Goal: Communication & Community: Answer question/provide support

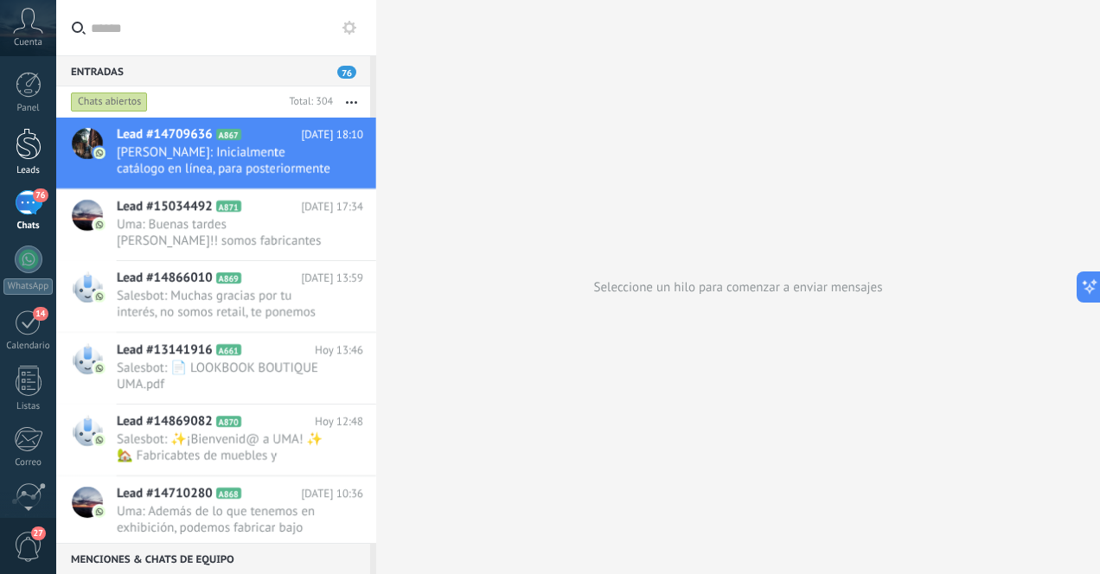
click at [34, 147] on div at bounding box center [29, 144] width 26 height 32
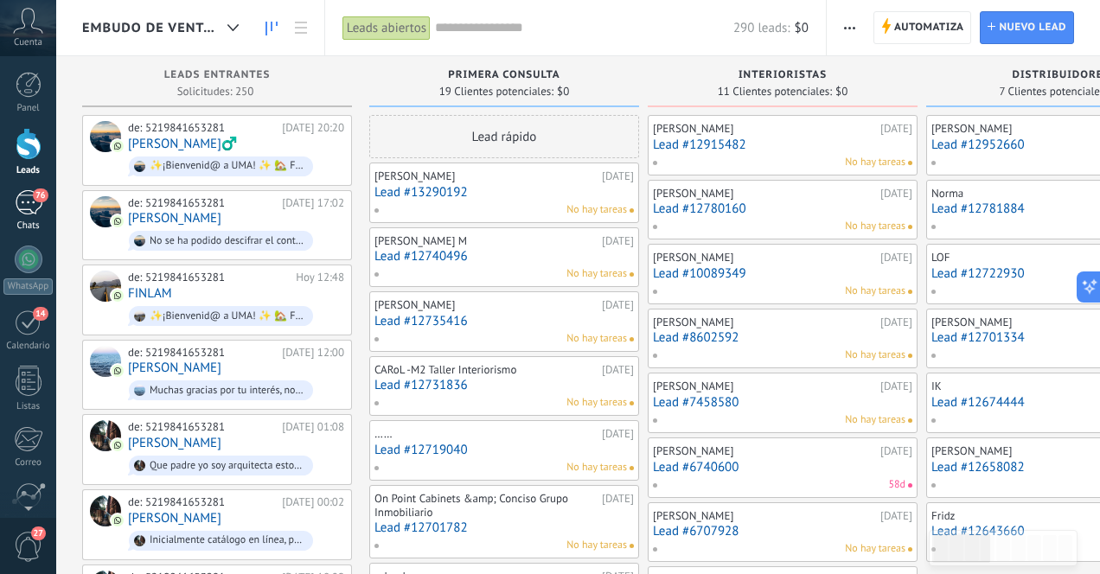
click at [23, 202] on div "76" at bounding box center [29, 202] width 28 height 25
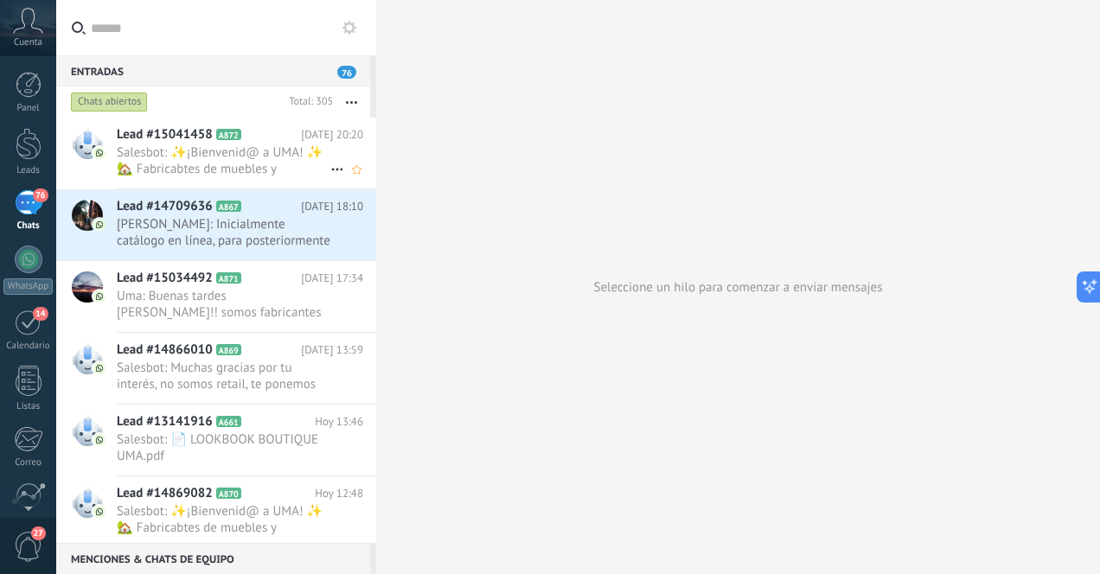
click at [254, 165] on span "Salesbot: ✨¡Bienvenid@ a UMA! ✨ 🏡 Fabricabtes de muebles y decoración artesanal…" at bounding box center [224, 160] width 214 height 33
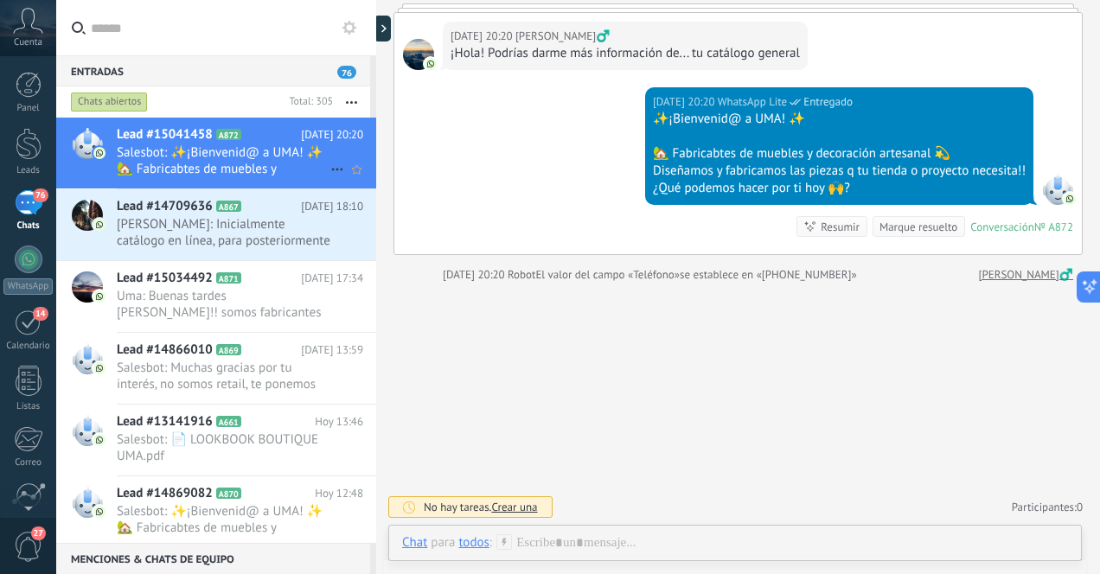
scroll to position [118, 0]
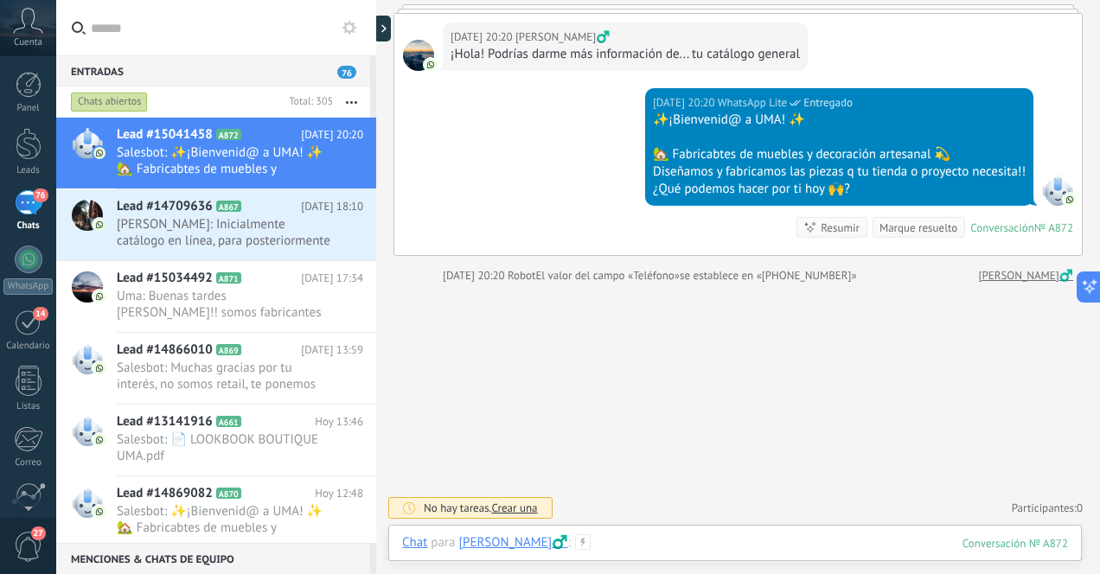
paste div
click at [674, 536] on div "**********" at bounding box center [735, 560] width 666 height 52
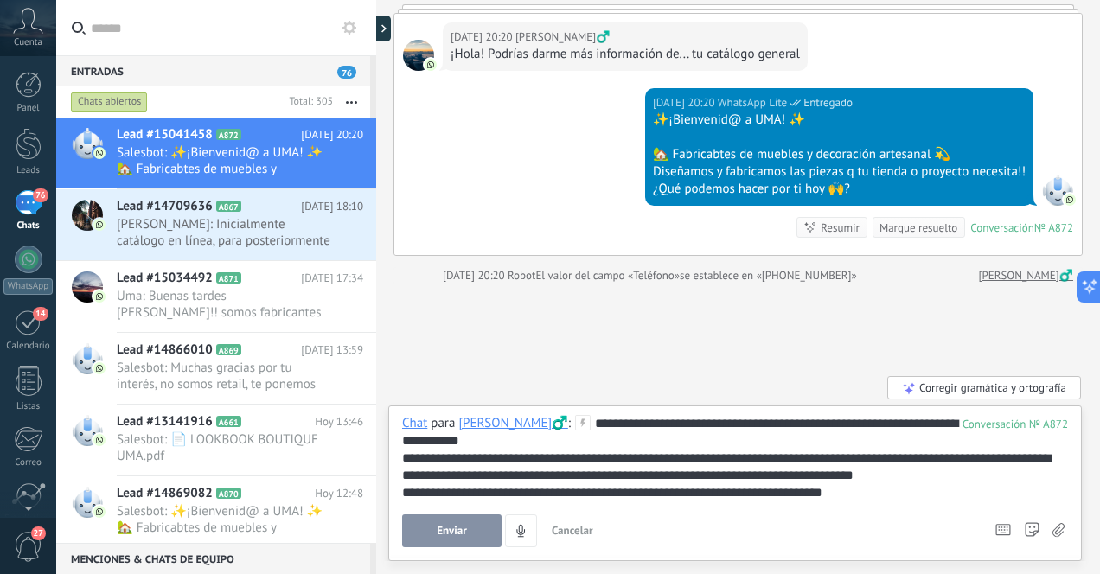
click at [460, 531] on span "Enviar" at bounding box center [452, 531] width 30 height 12
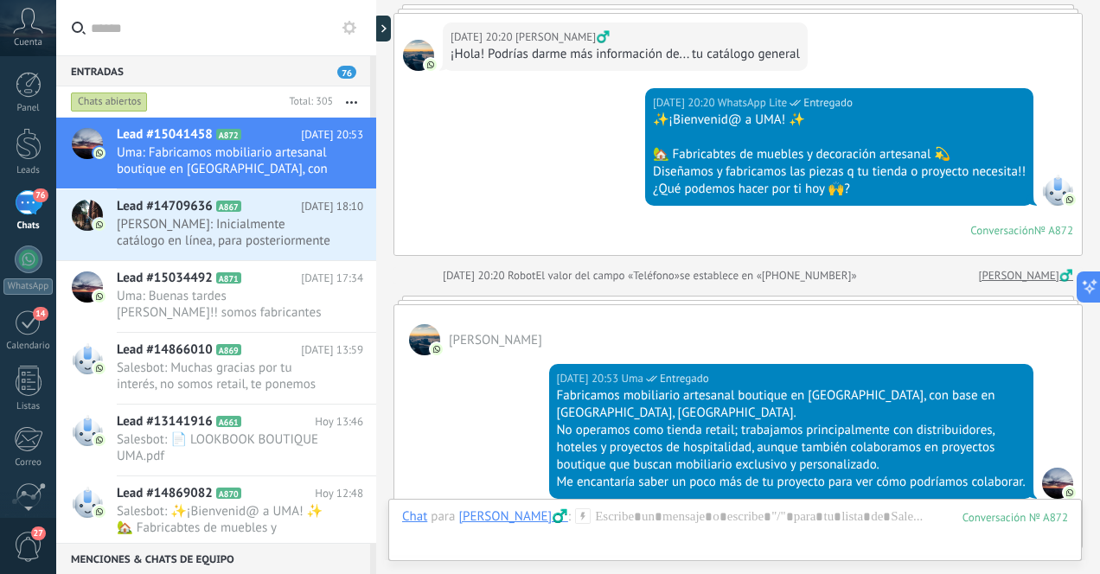
click at [29, 201] on div "76" at bounding box center [29, 202] width 28 height 25
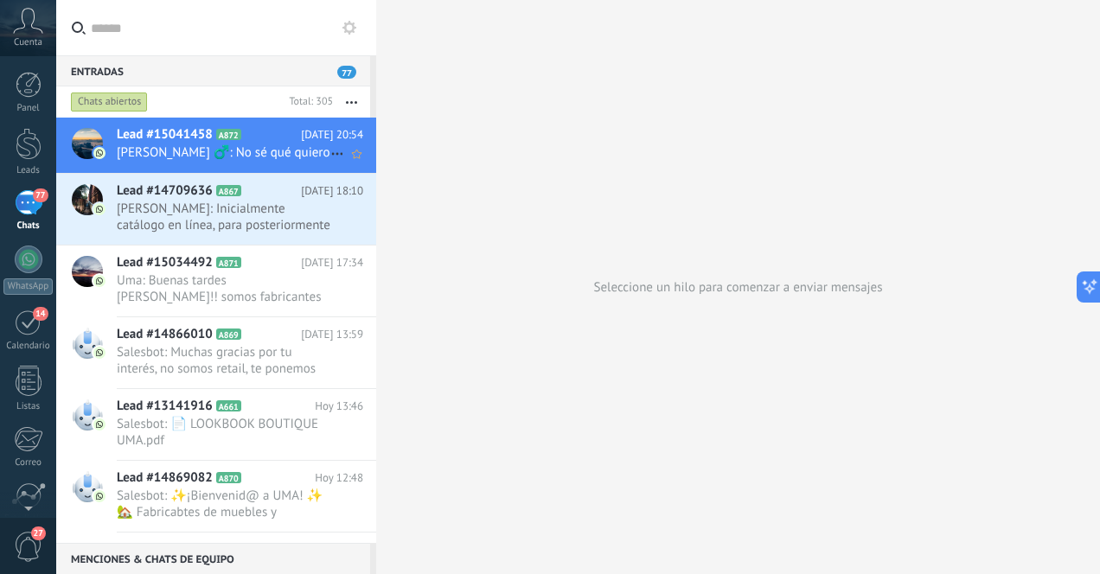
click at [252, 159] on span "[PERSON_NAME] ‍♂️: No sé qué quiero" at bounding box center [224, 152] width 214 height 16
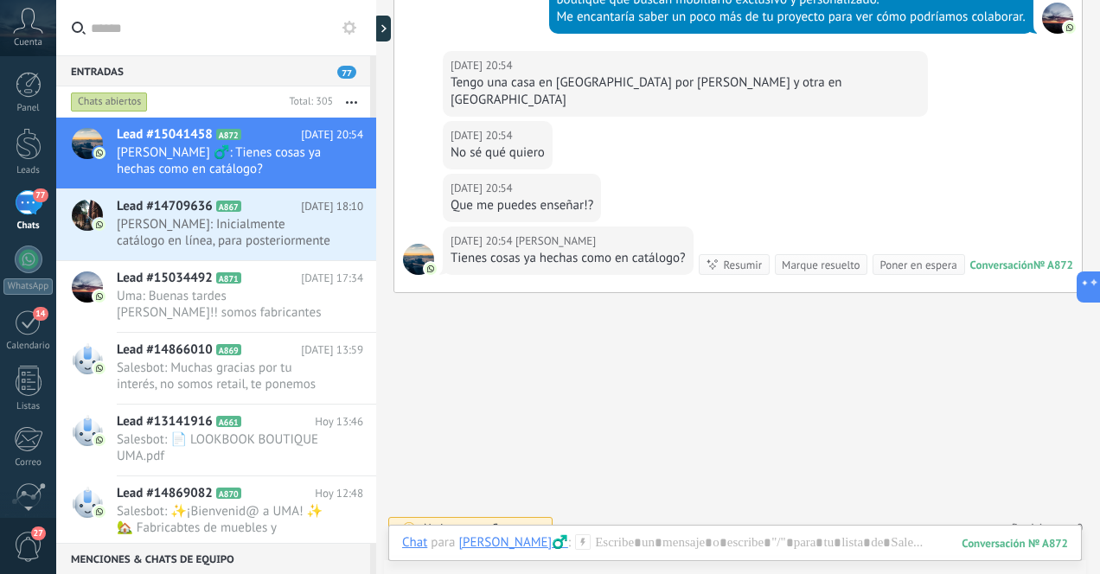
scroll to position [676, 0]
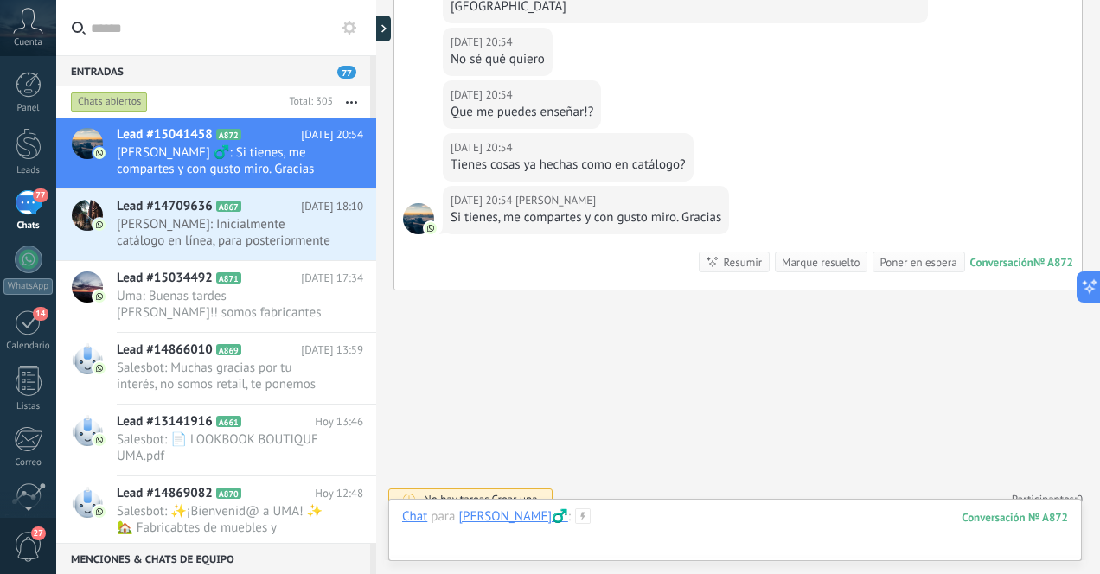
click at [647, 546] on div at bounding box center [735, 534] width 666 height 52
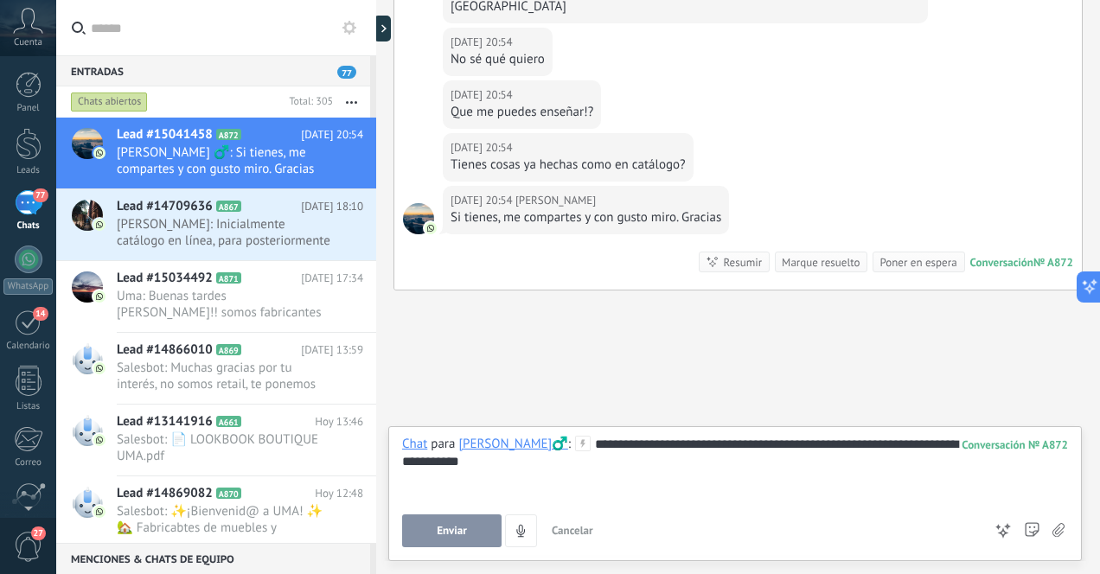
click at [462, 529] on span "Enviar" at bounding box center [452, 531] width 30 height 12
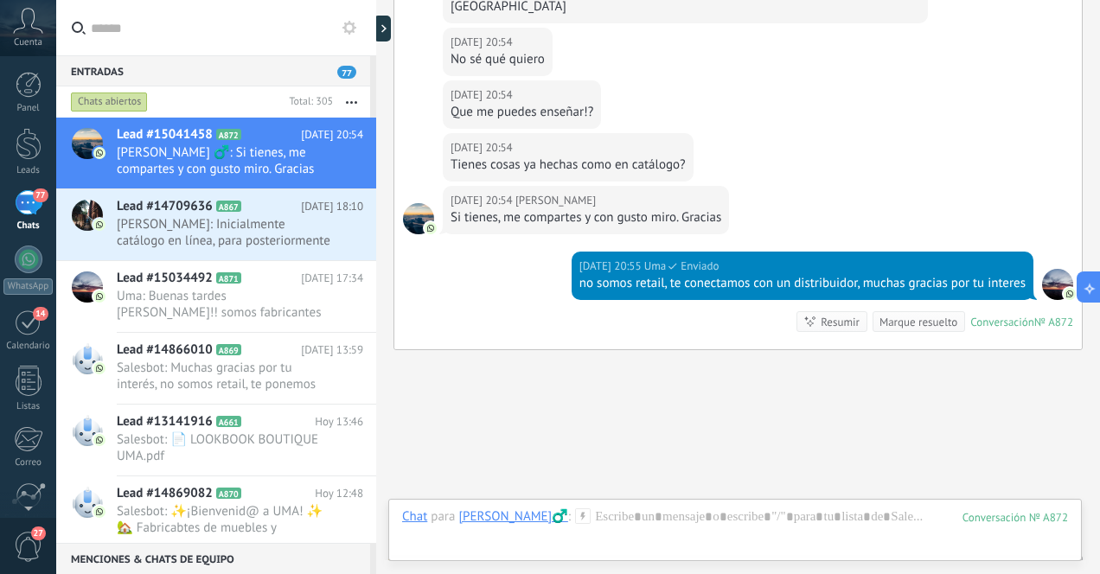
scroll to position [736, 0]
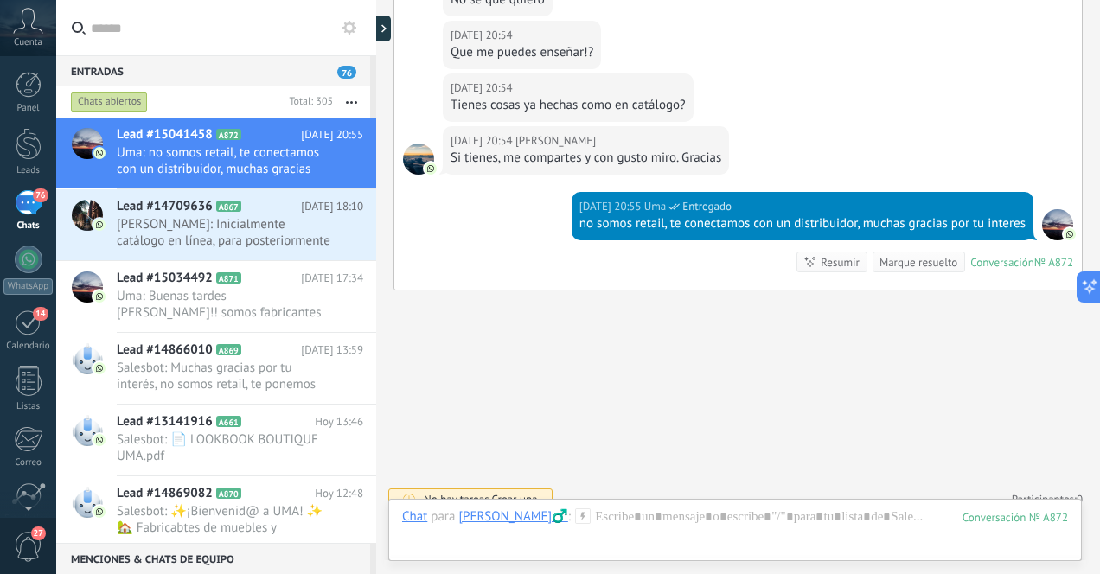
click at [28, 207] on div "76" at bounding box center [29, 202] width 28 height 25
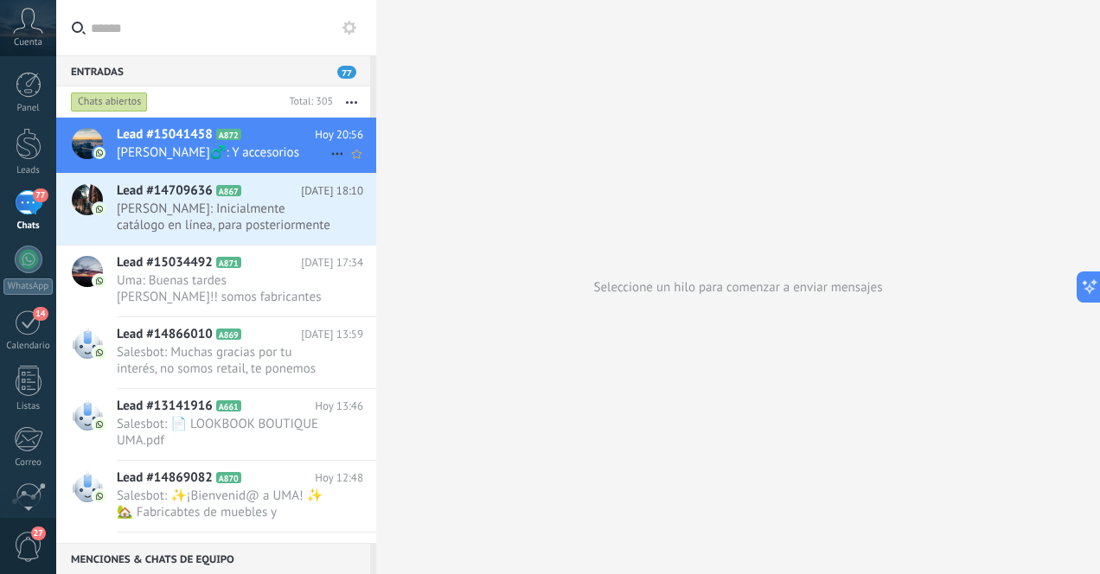
click at [208, 152] on span "[PERSON_NAME]♂️: Y accesorios" at bounding box center [224, 152] width 214 height 16
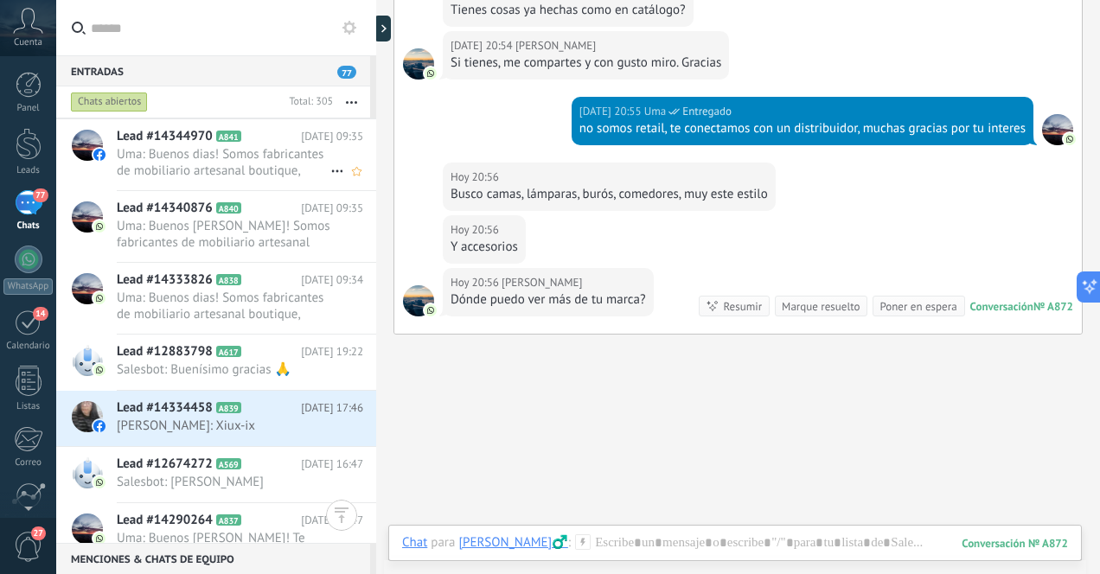
scroll to position [2141, 0]
click at [208, 370] on span "Salesbot: Buenísimo gracias 🙏" at bounding box center [224, 369] width 214 height 16
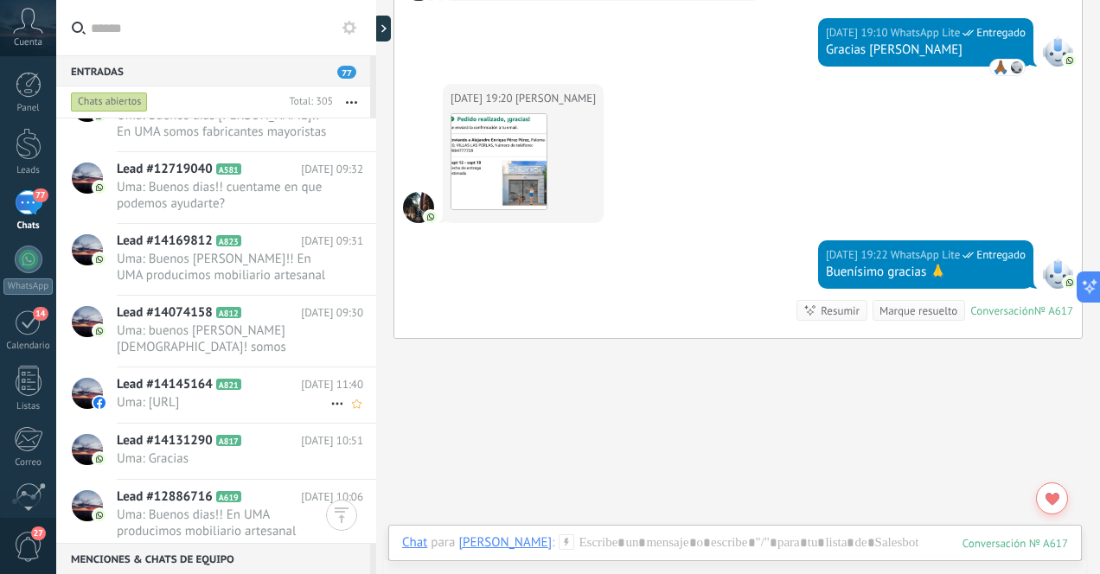
scroll to position [3470, 0]
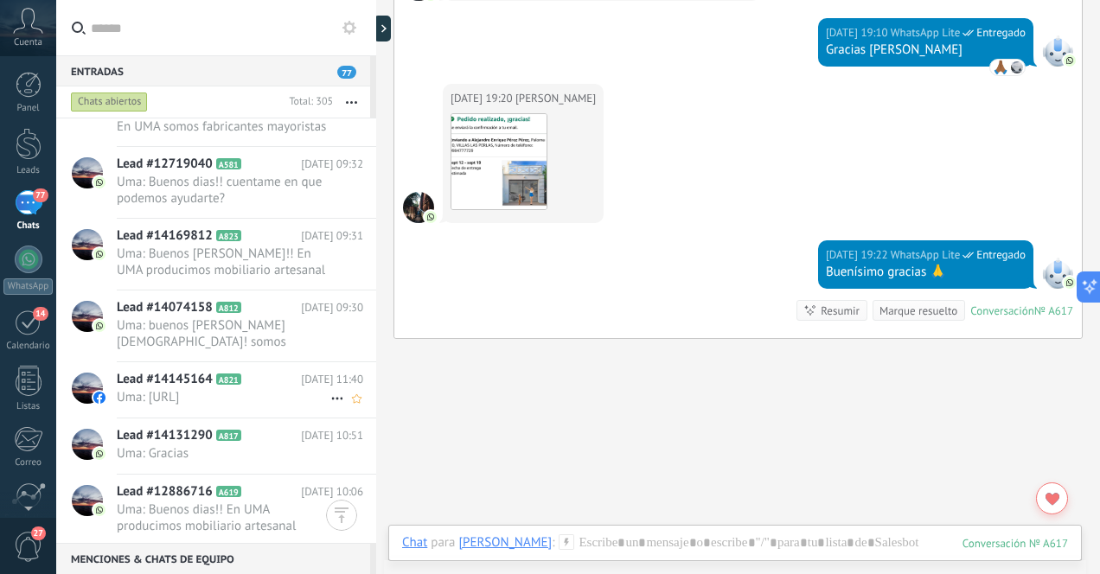
click at [210, 405] on span "Uma: [URL]" at bounding box center [224, 397] width 214 height 16
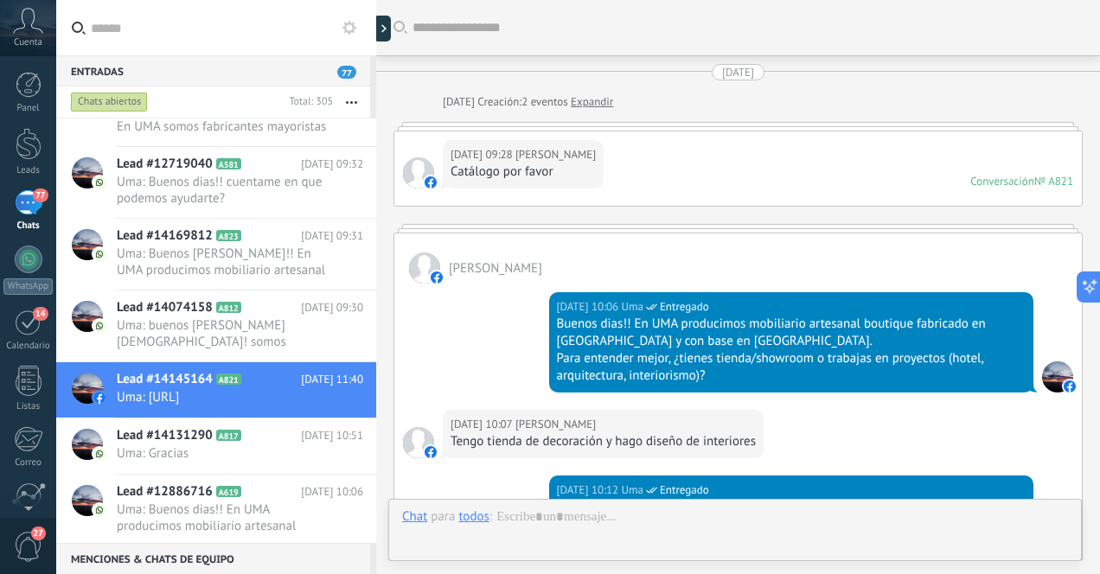
scroll to position [456, 0]
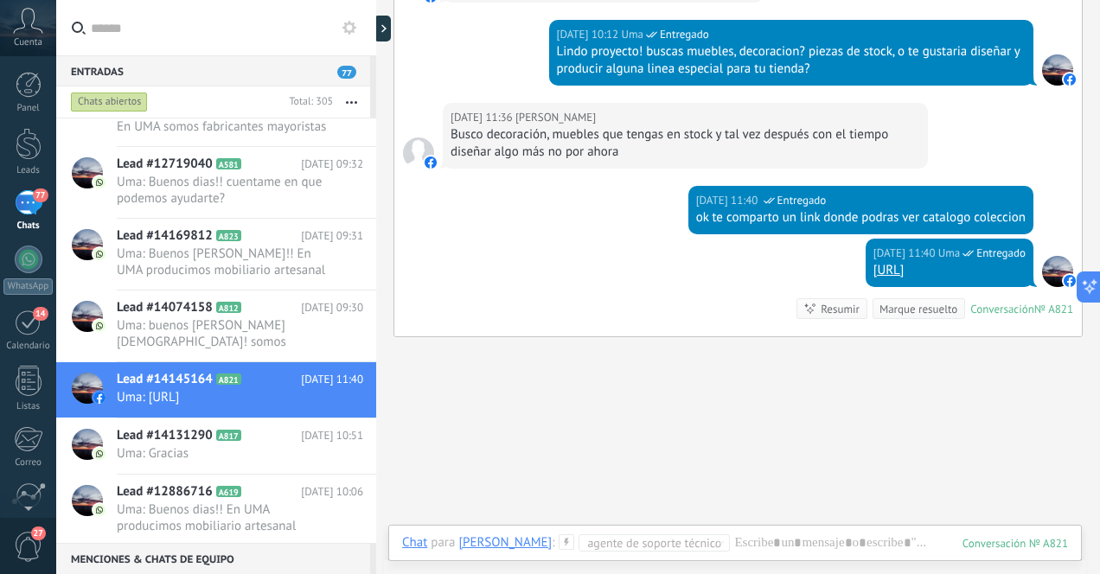
click at [21, 210] on div "77" at bounding box center [29, 202] width 28 height 25
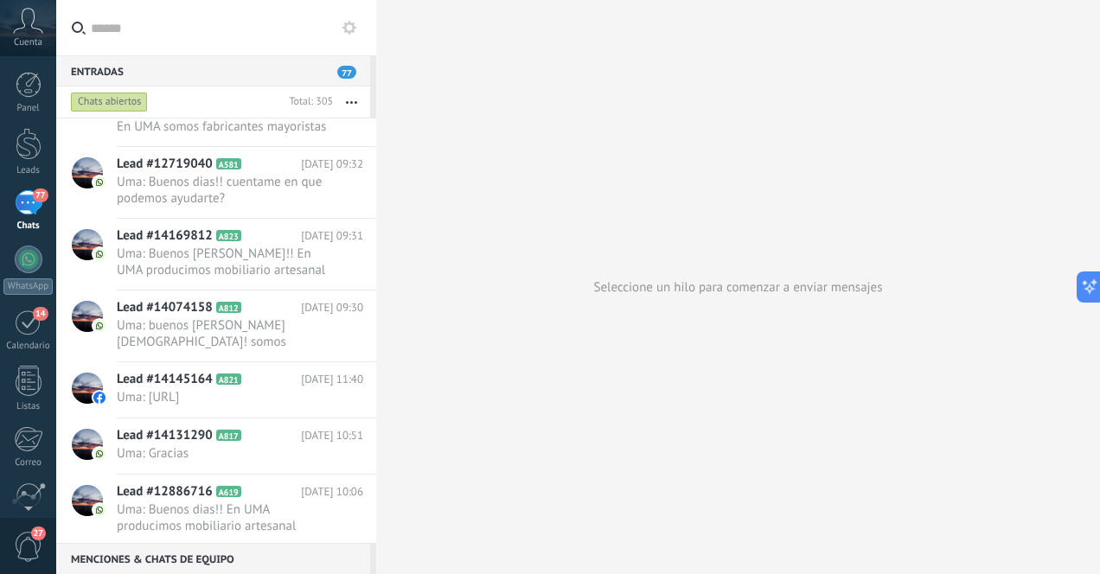
click at [26, 215] on div "77" at bounding box center [29, 202] width 28 height 25
click at [28, 138] on div at bounding box center [29, 144] width 26 height 32
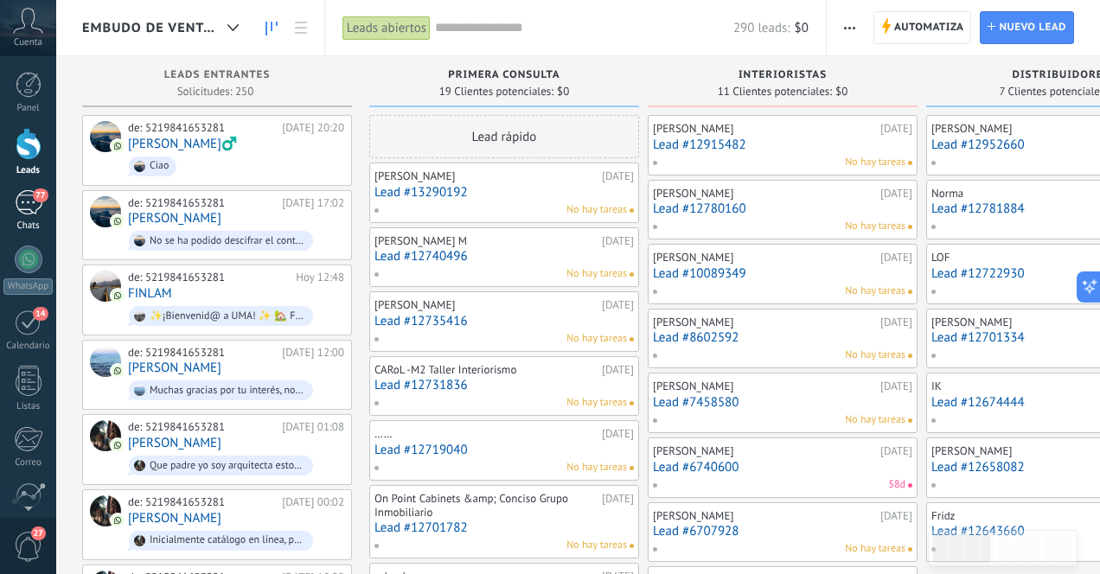
click at [26, 202] on div "77" at bounding box center [29, 202] width 28 height 25
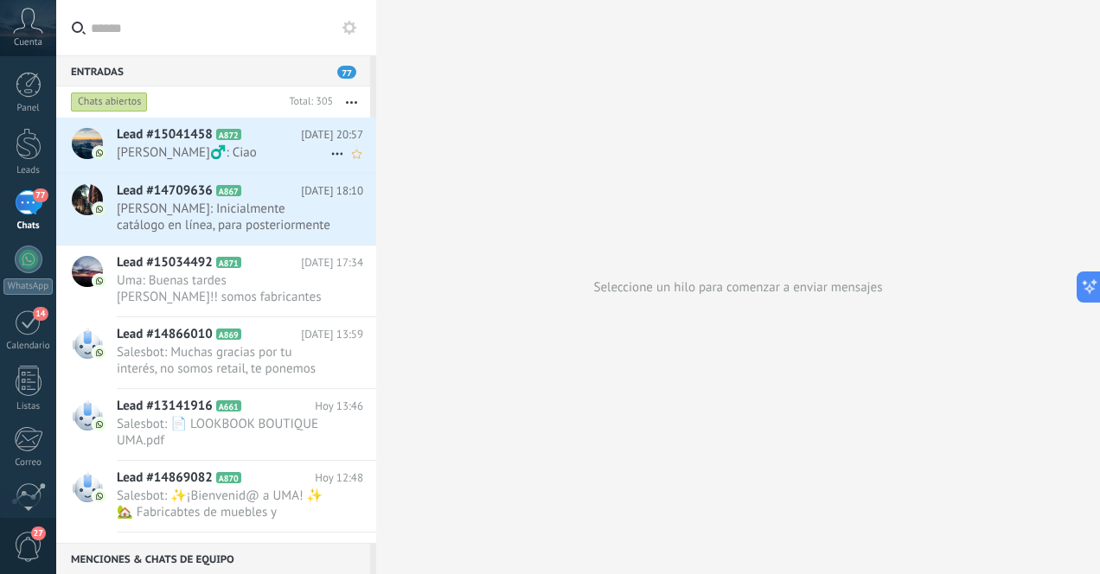
click at [267, 154] on span "[PERSON_NAME]♂️: Ciao" at bounding box center [224, 152] width 214 height 16
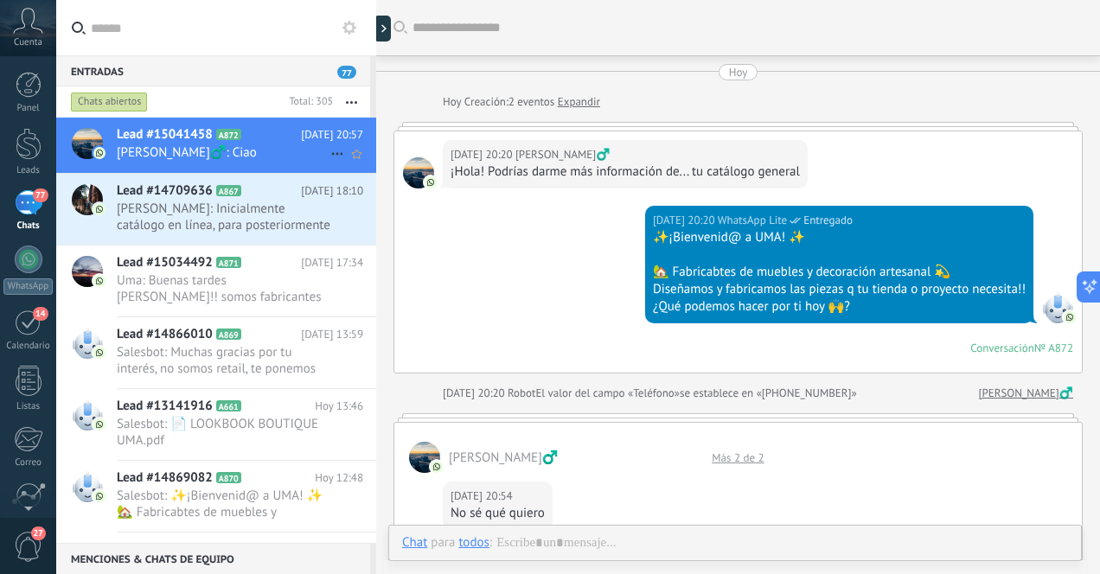
scroll to position [744, 0]
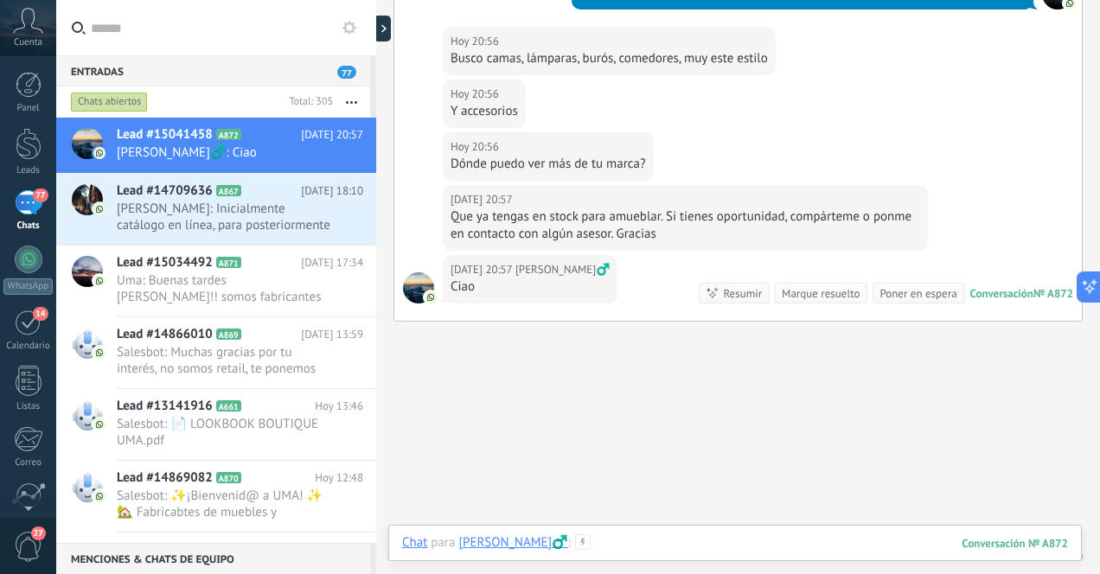
click at [667, 547] on div at bounding box center [735, 560] width 666 height 52
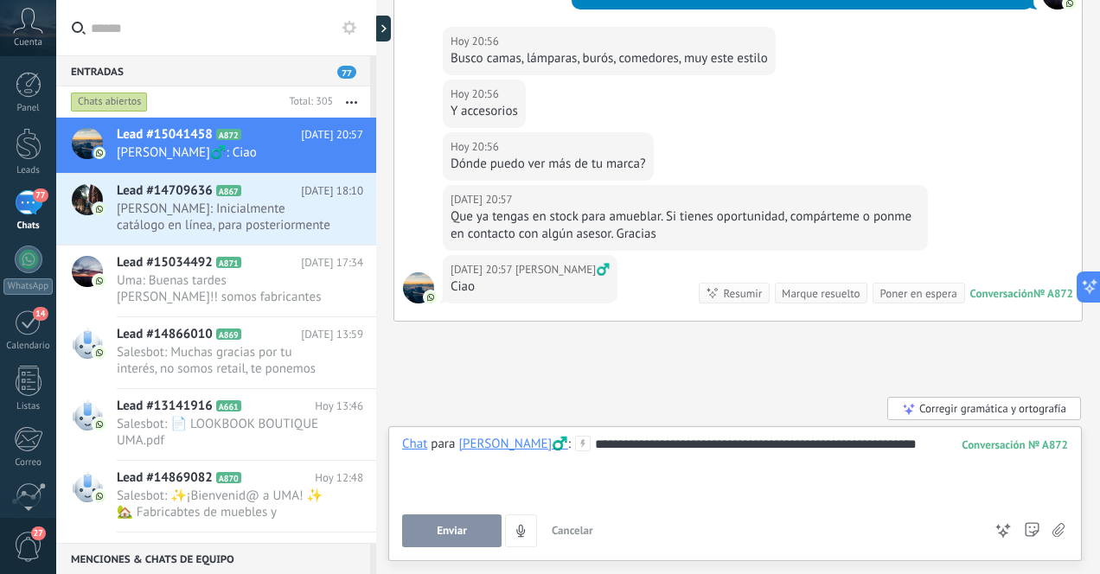
click at [455, 527] on span "Enviar" at bounding box center [452, 531] width 30 height 12
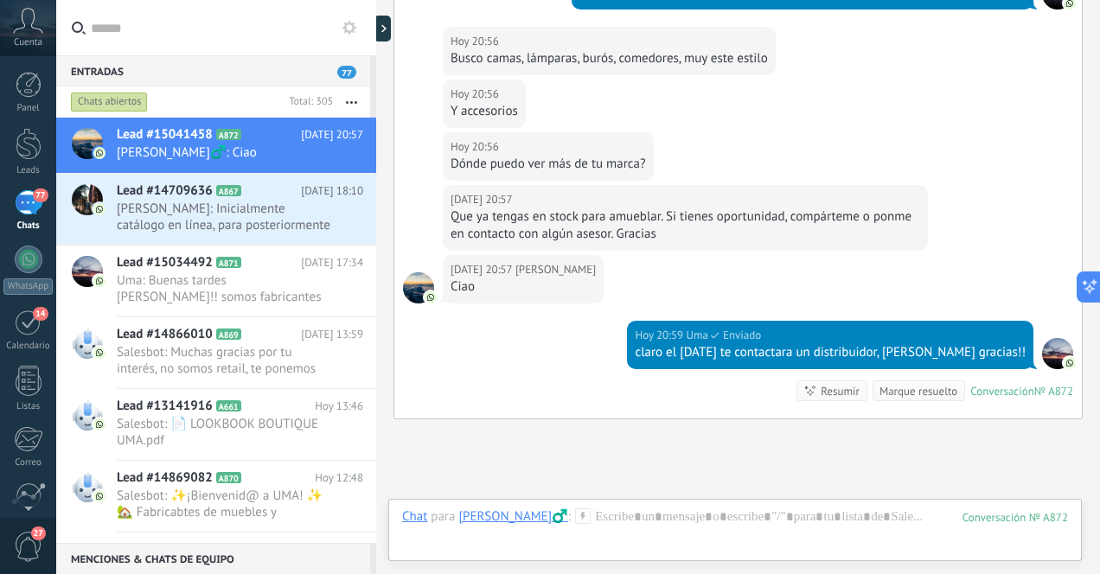
scroll to position [891, 0]
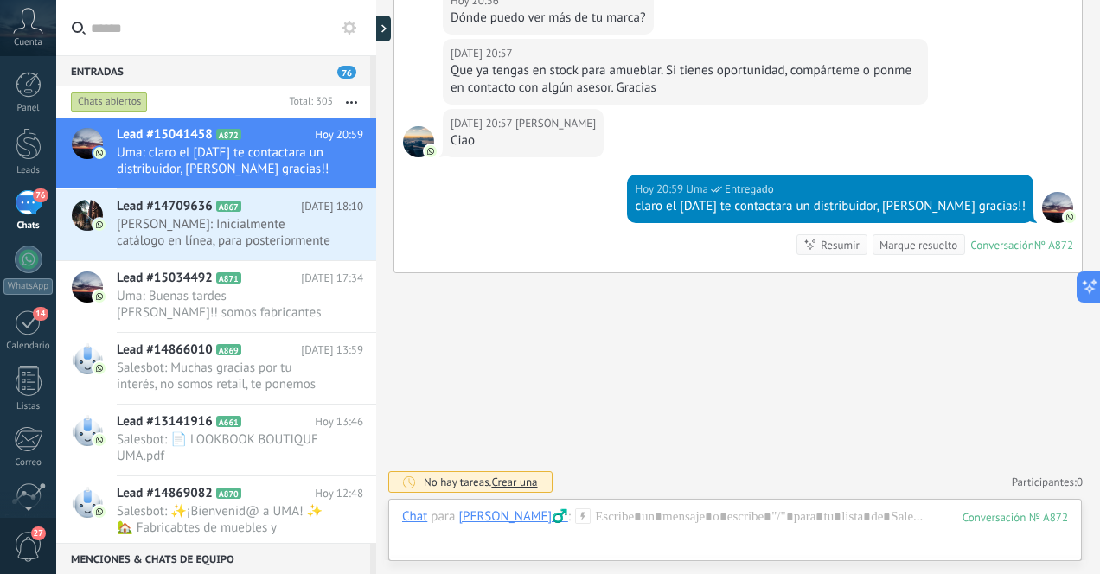
click at [30, 199] on div "76" at bounding box center [29, 202] width 28 height 25
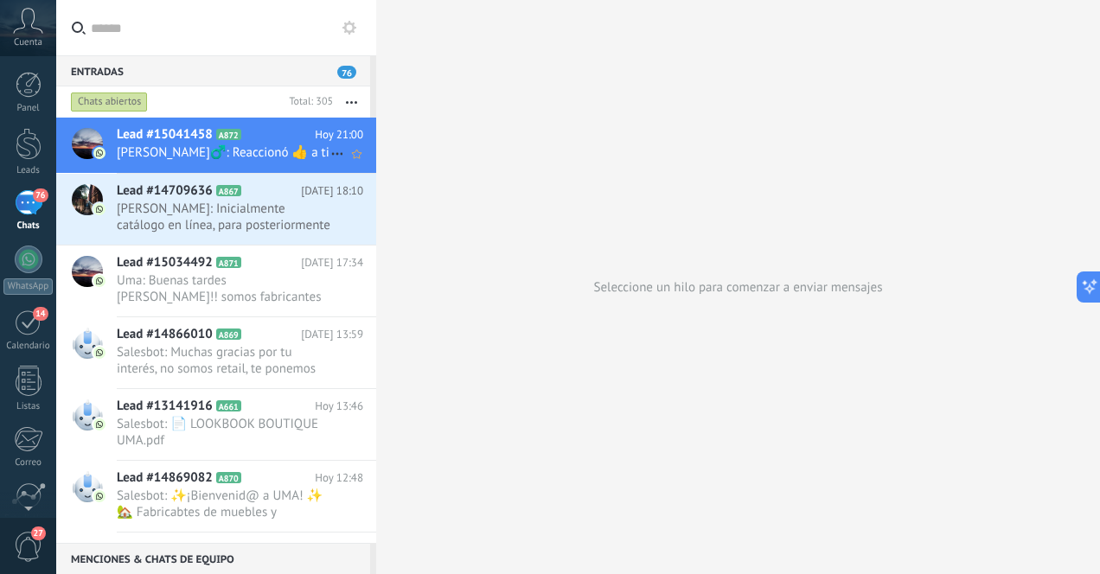
click at [248, 152] on span "[PERSON_NAME]♂️: Reaccionó 👍 a ti" at bounding box center [224, 152] width 214 height 16
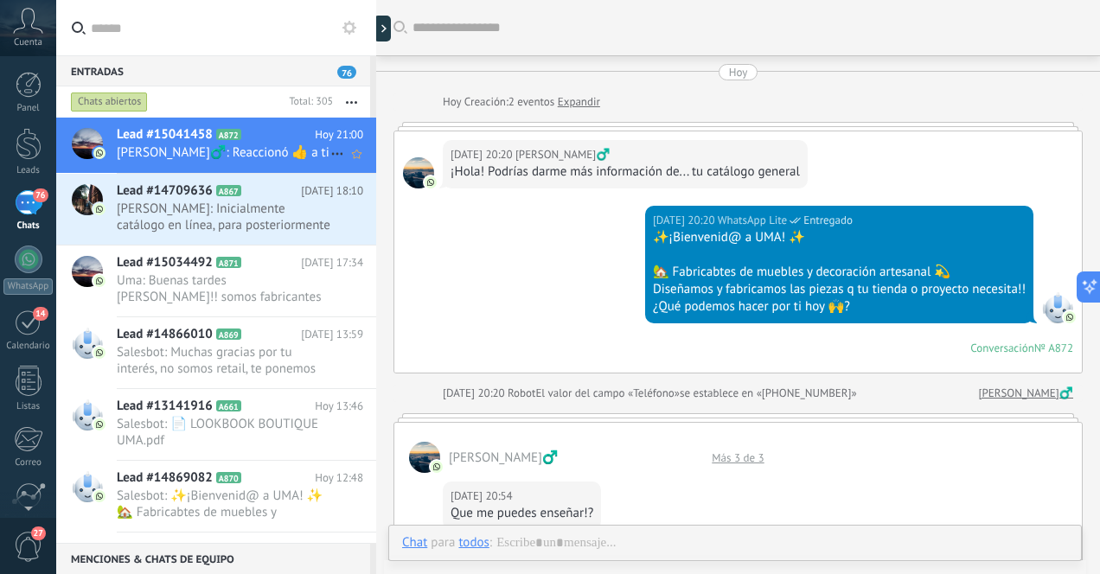
scroll to position [774, 0]
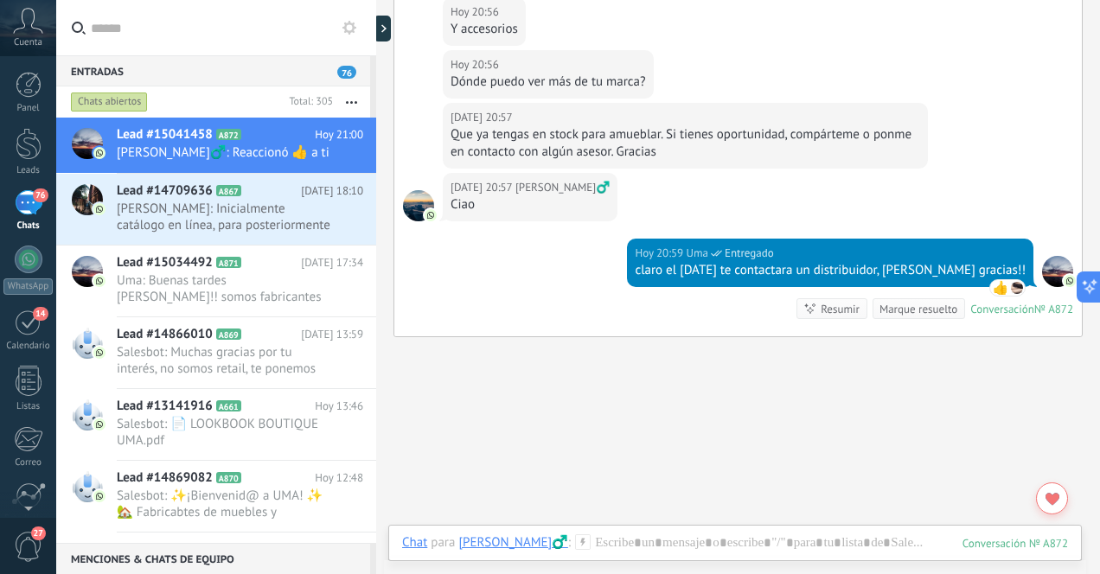
click at [21, 197] on div "76" at bounding box center [29, 202] width 28 height 25
